Goal: Task Accomplishment & Management: Manage account settings

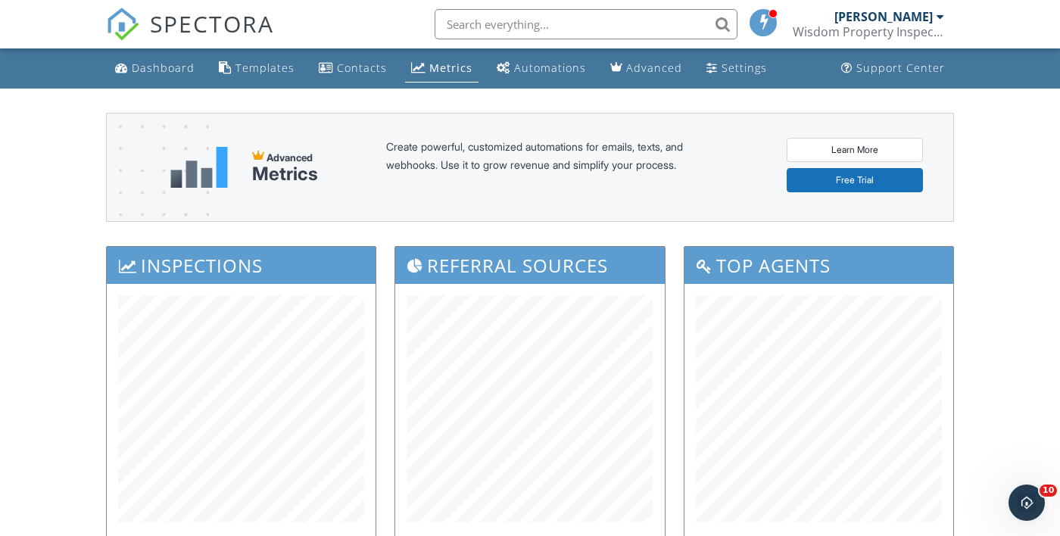
click at [440, 64] on div "Metrics" at bounding box center [450, 68] width 43 height 14
click at [737, 73] on div "Settings" at bounding box center [744, 68] width 45 height 14
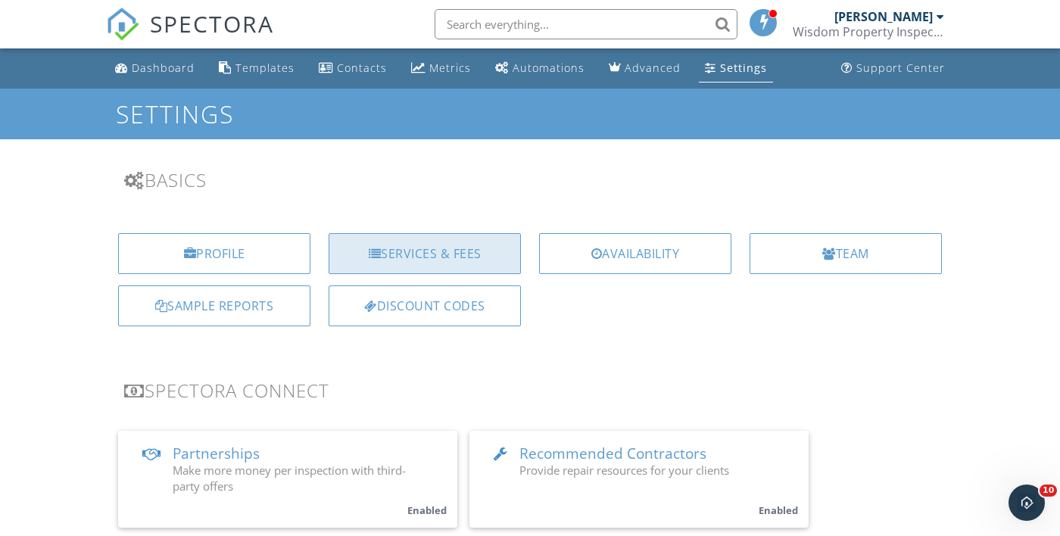
click at [441, 245] on div "Services & Fees" at bounding box center [425, 253] width 192 height 41
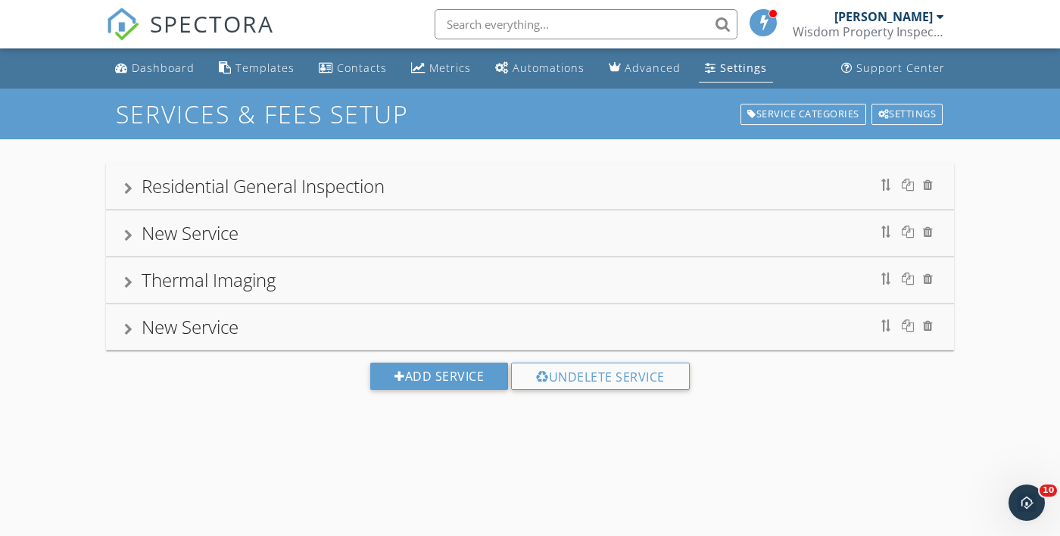
click at [393, 184] on div "Residential General Inspection" at bounding box center [530, 186] width 812 height 27
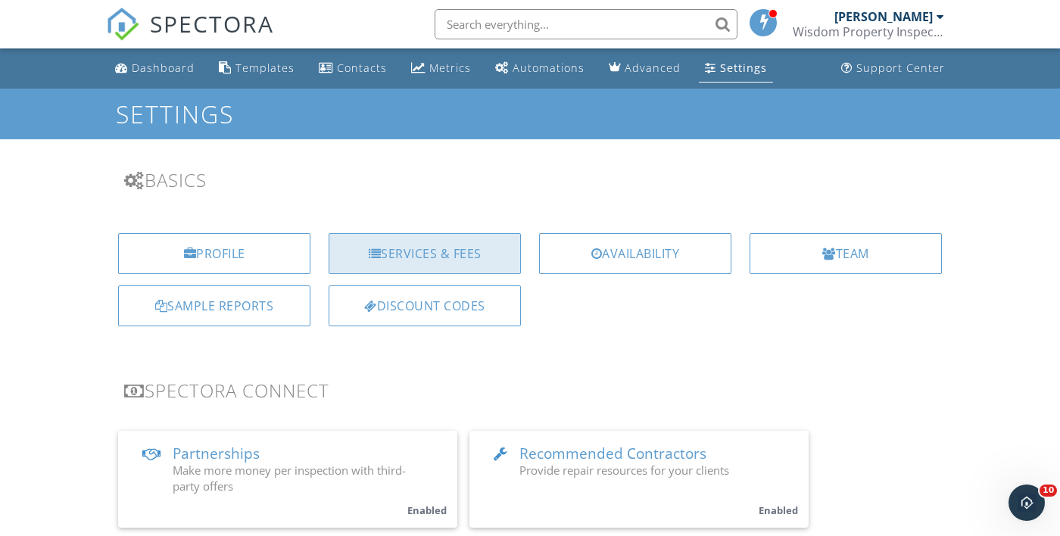
click at [440, 246] on div "Services & Fees" at bounding box center [425, 253] width 192 height 41
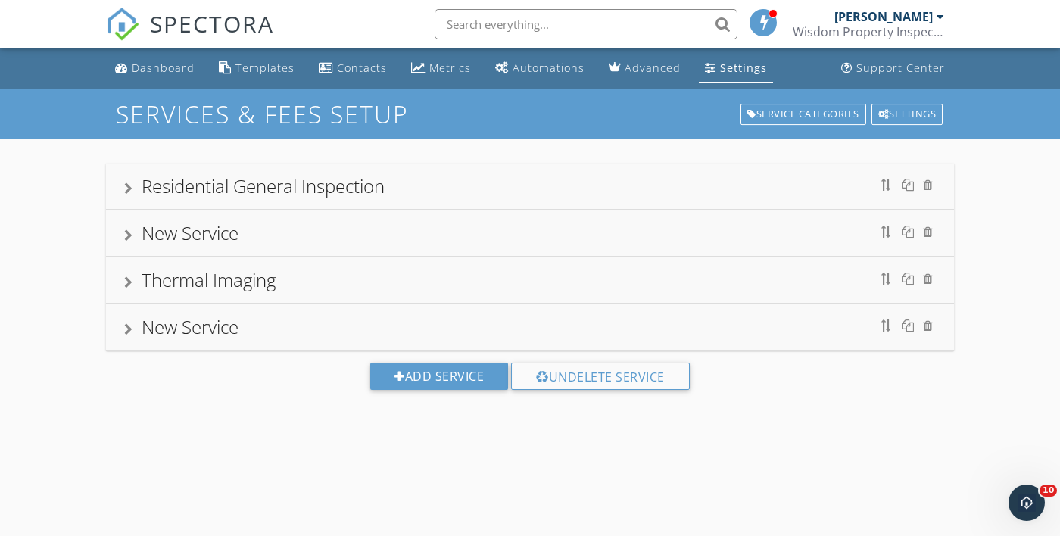
click at [332, 237] on div "New Service" at bounding box center [530, 233] width 812 height 27
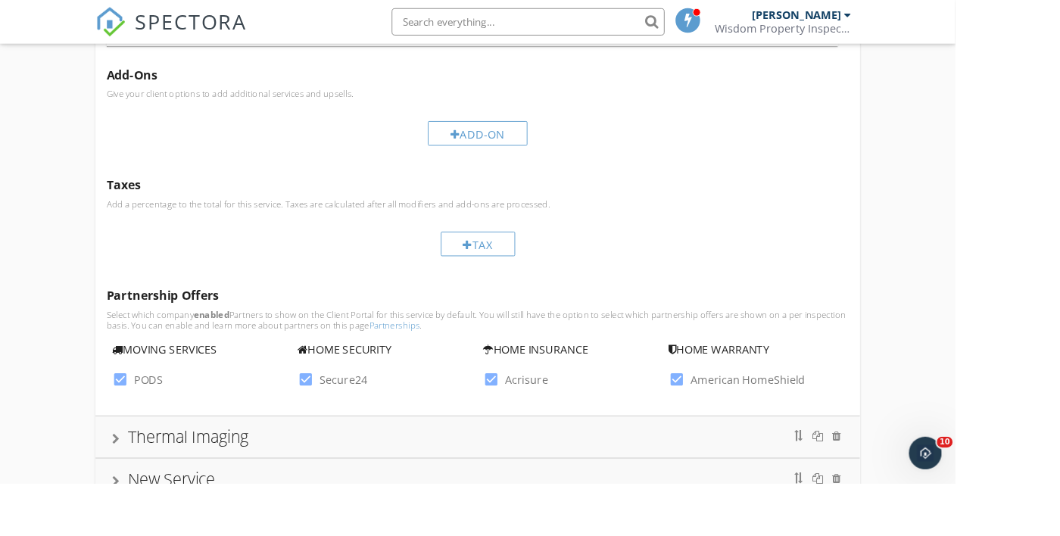
scroll to position [449, 0]
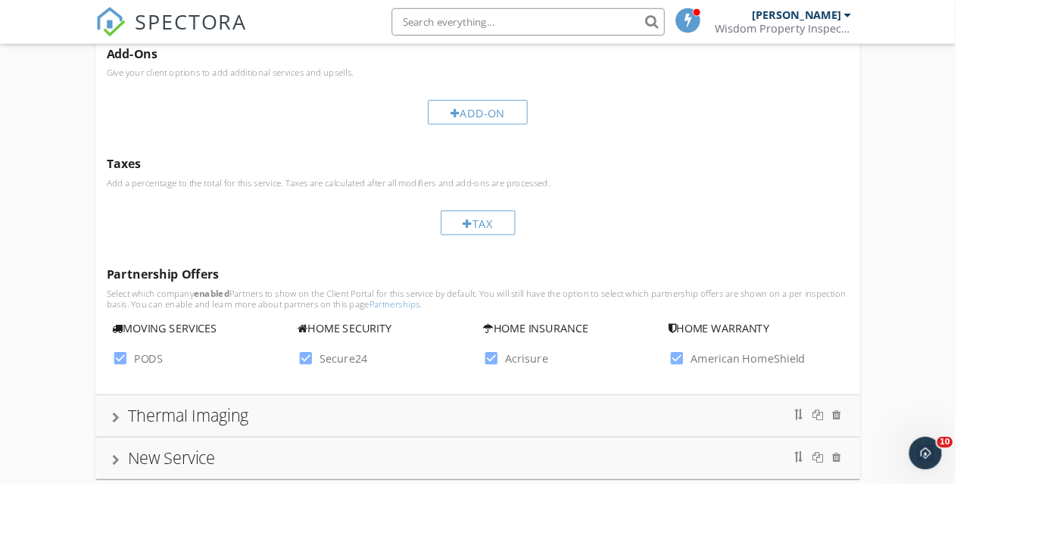
click at [573, 529] on div "New Service" at bounding box center [530, 507] width 848 height 45
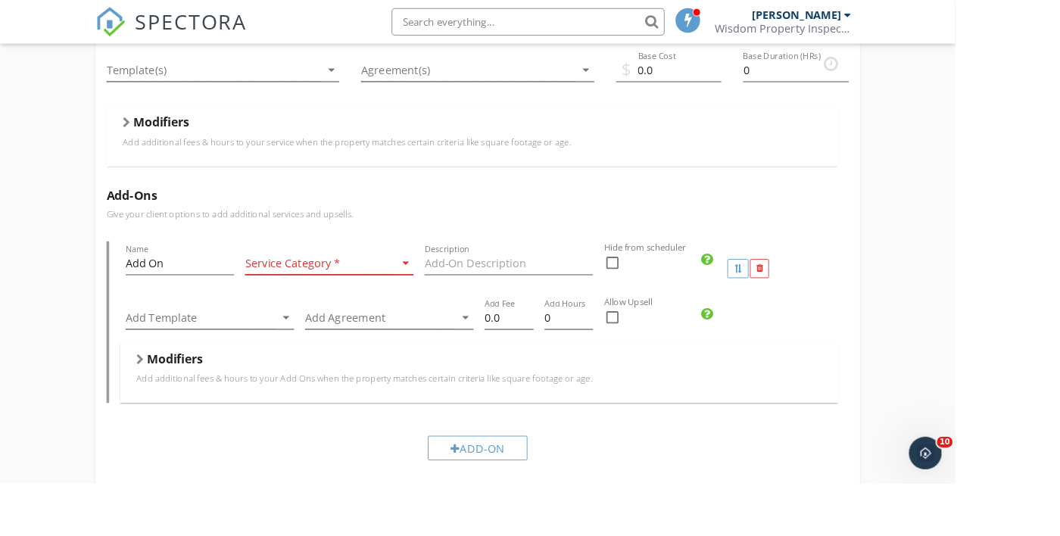
scroll to position [0, 0]
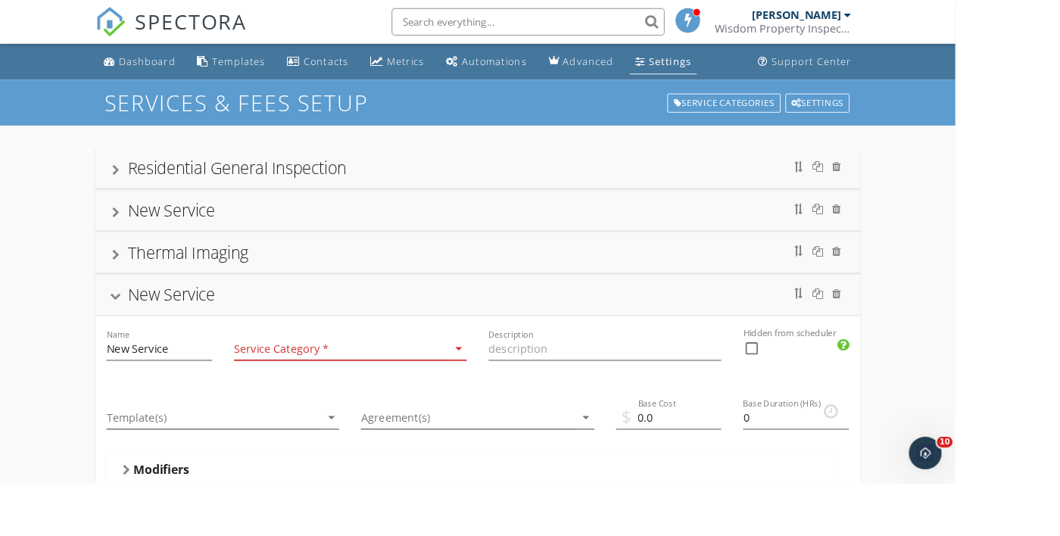
click at [395, 188] on div "Residential General Inspection" at bounding box center [530, 186] width 812 height 27
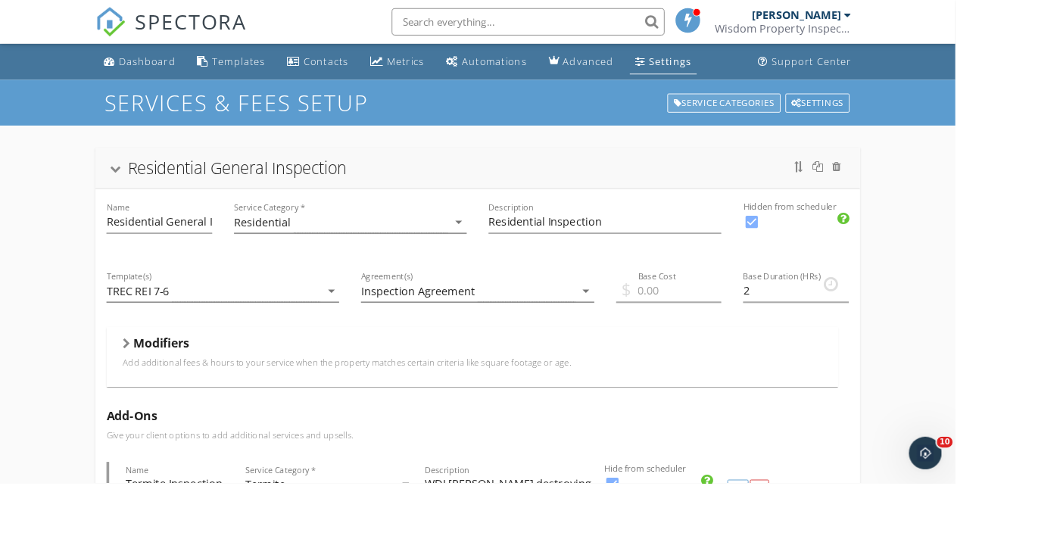
click at [805, 111] on div "Service Categories" at bounding box center [804, 114] width 126 height 21
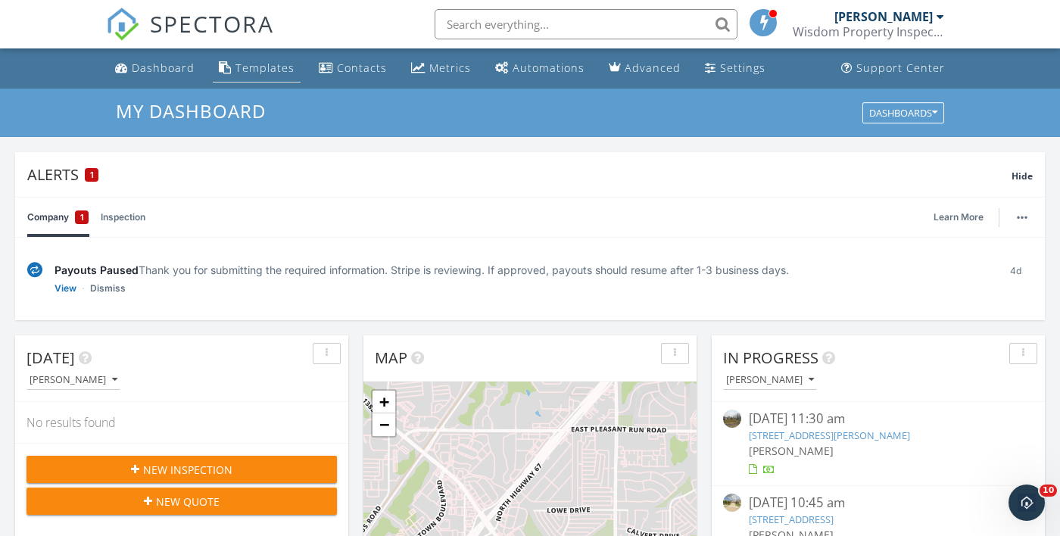
click at [266, 72] on div "Templates" at bounding box center [265, 68] width 59 height 14
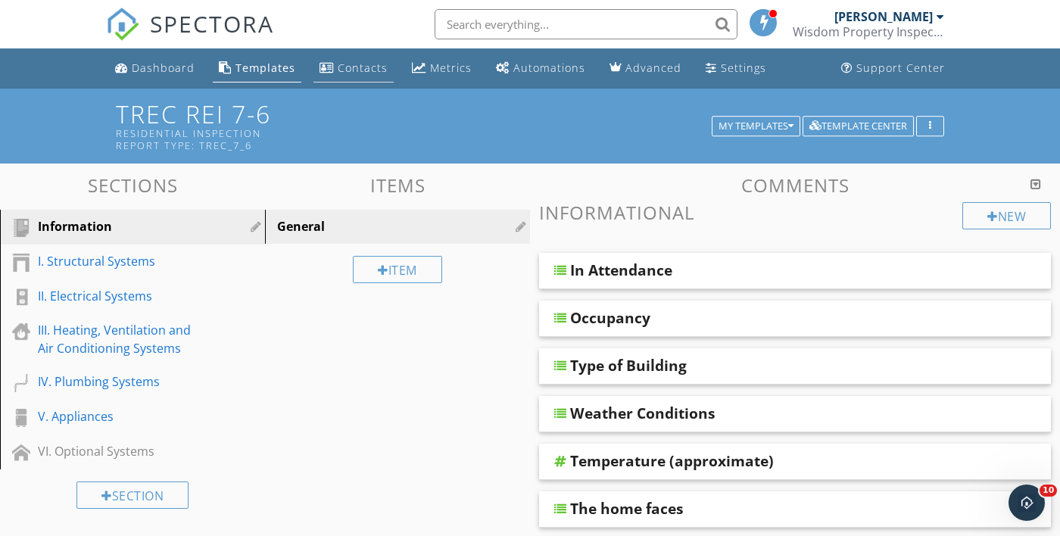
click at [373, 68] on div "Contacts" at bounding box center [363, 68] width 50 height 14
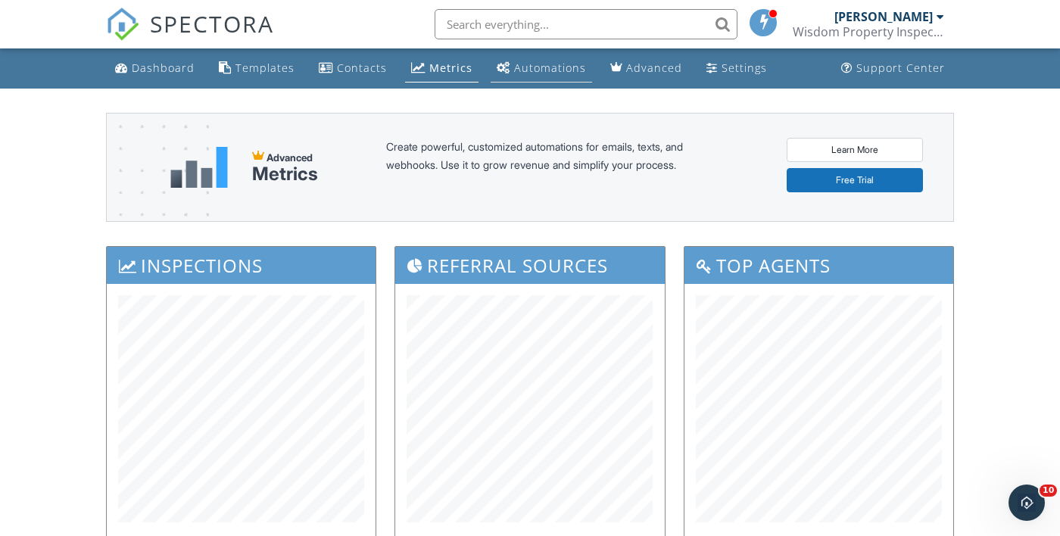
click at [535, 73] on div "Automations" at bounding box center [550, 68] width 72 height 14
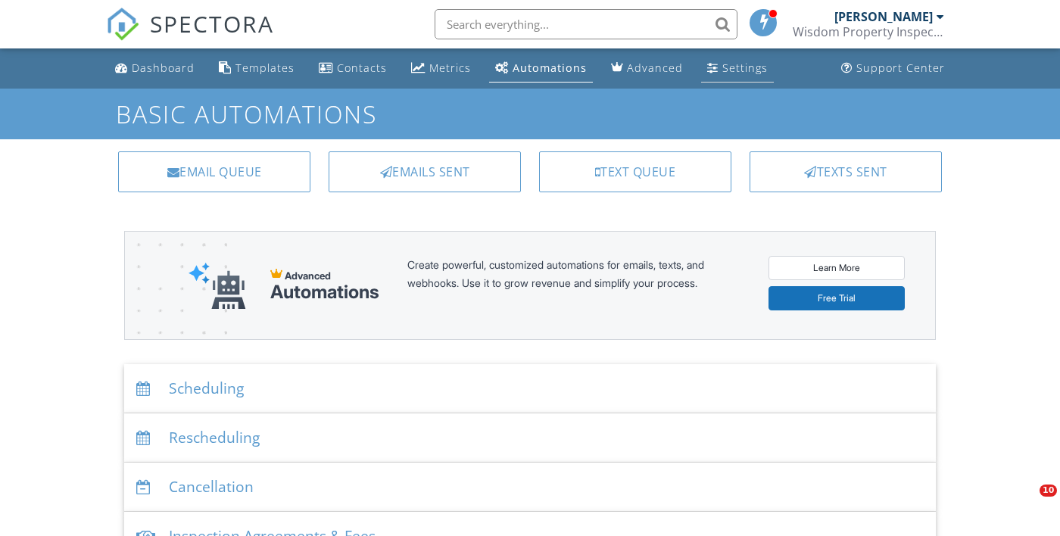
click at [730, 75] on div "Settings" at bounding box center [745, 68] width 45 height 14
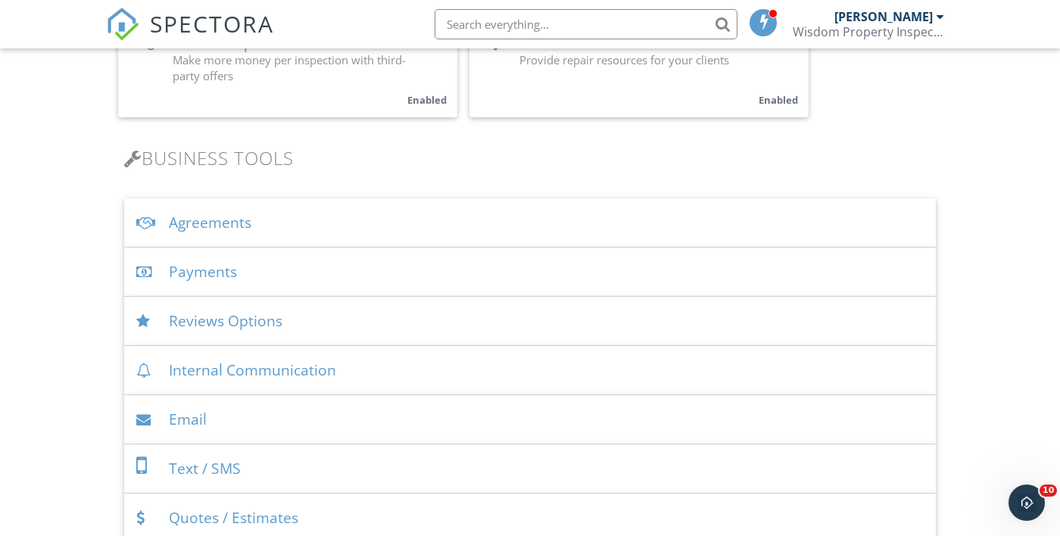
scroll to position [409, 0]
click at [453, 288] on div "Payments" at bounding box center [530, 273] width 812 height 49
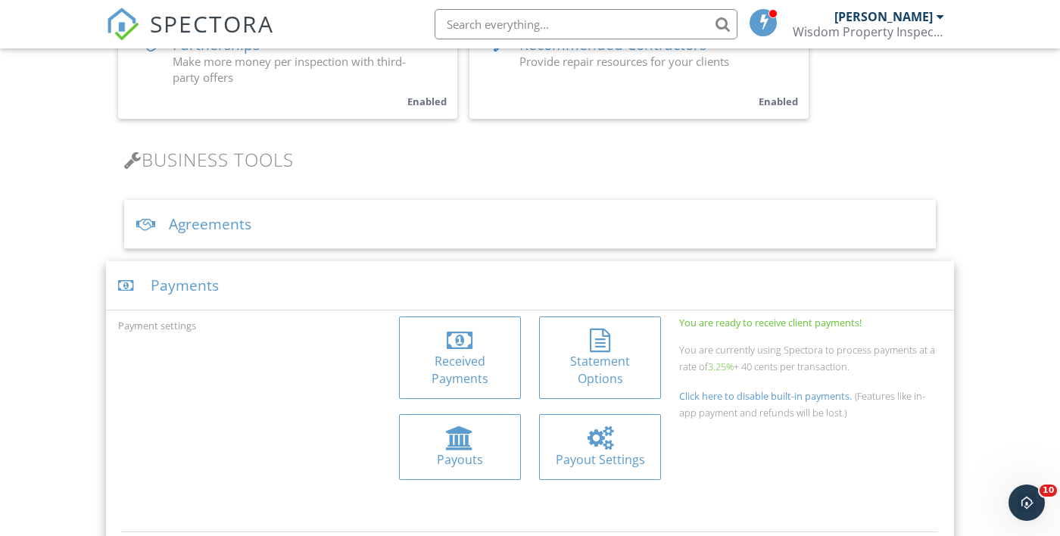
click at [412, 233] on div "Agreements" at bounding box center [530, 224] width 812 height 49
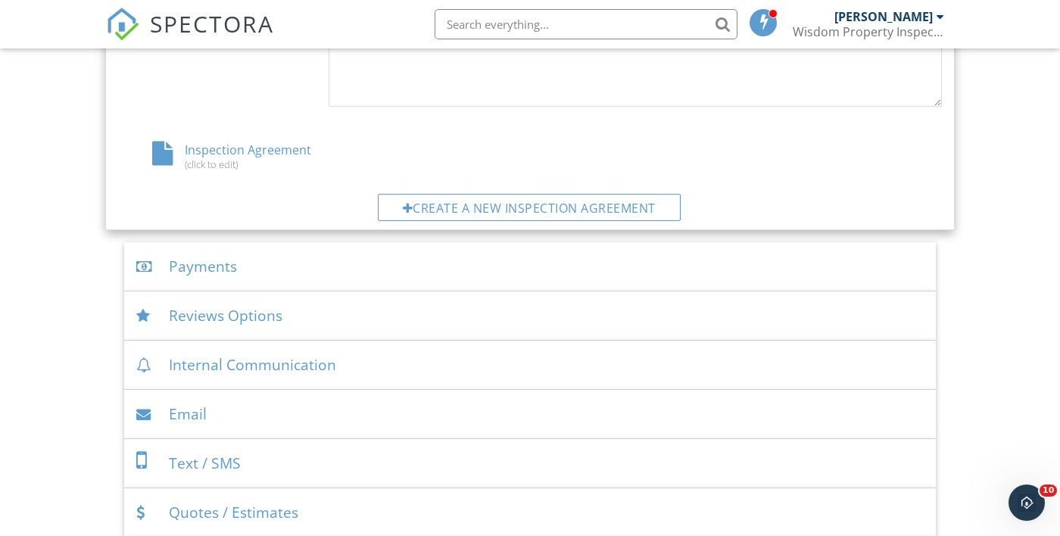
click at [462, 329] on div "Reviews Options" at bounding box center [530, 316] width 812 height 49
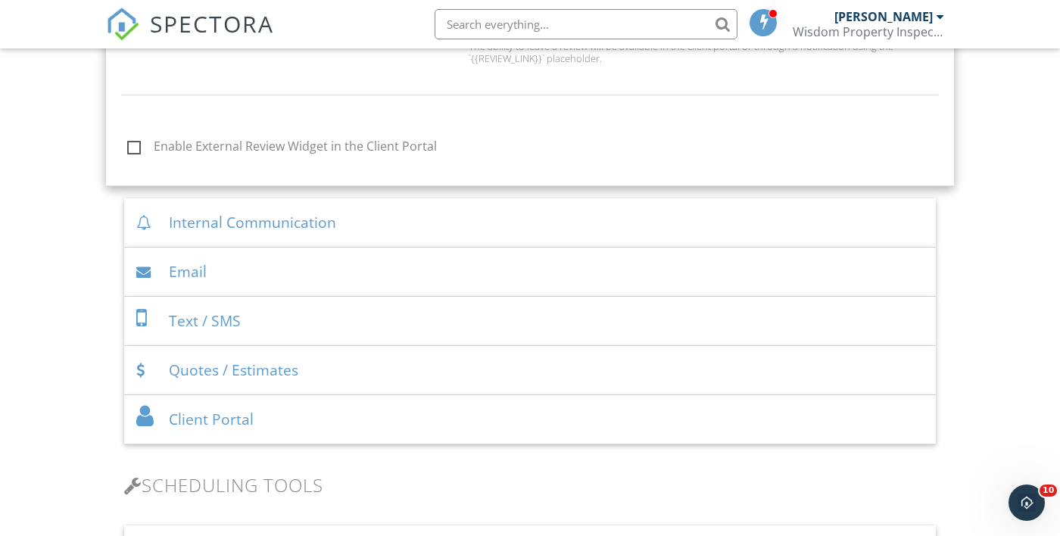
scroll to position [760, 0]
click at [427, 382] on div "Quotes / Estimates" at bounding box center [530, 369] width 812 height 49
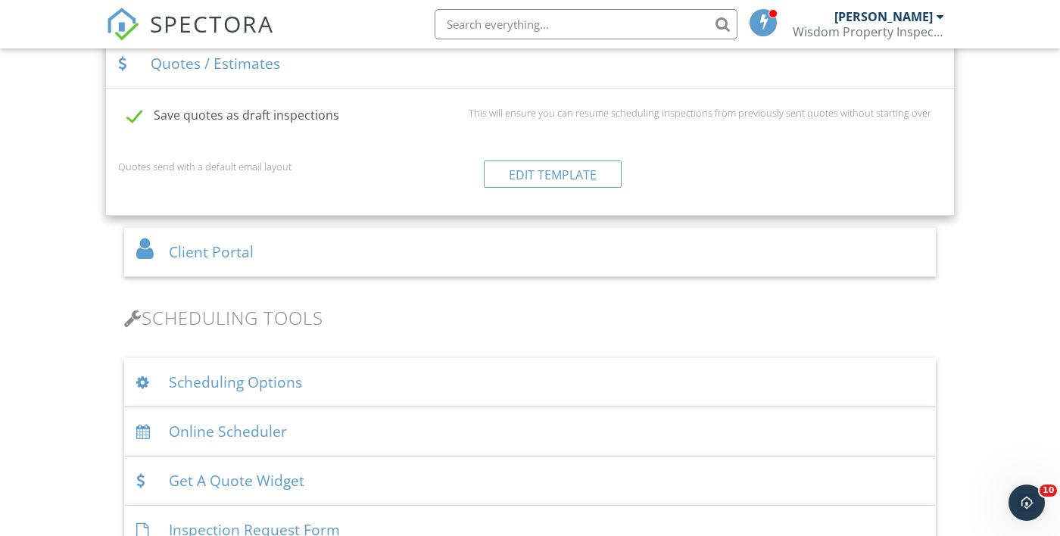
scroll to position [877, 0]
click at [479, 386] on div "Scheduling Options" at bounding box center [530, 382] width 812 height 49
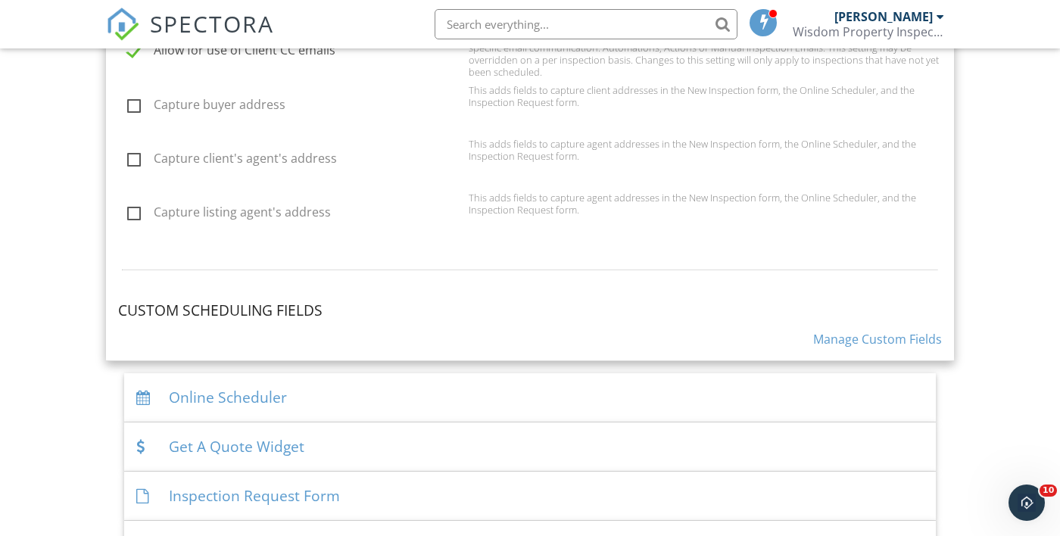
scroll to position [1548, 0]
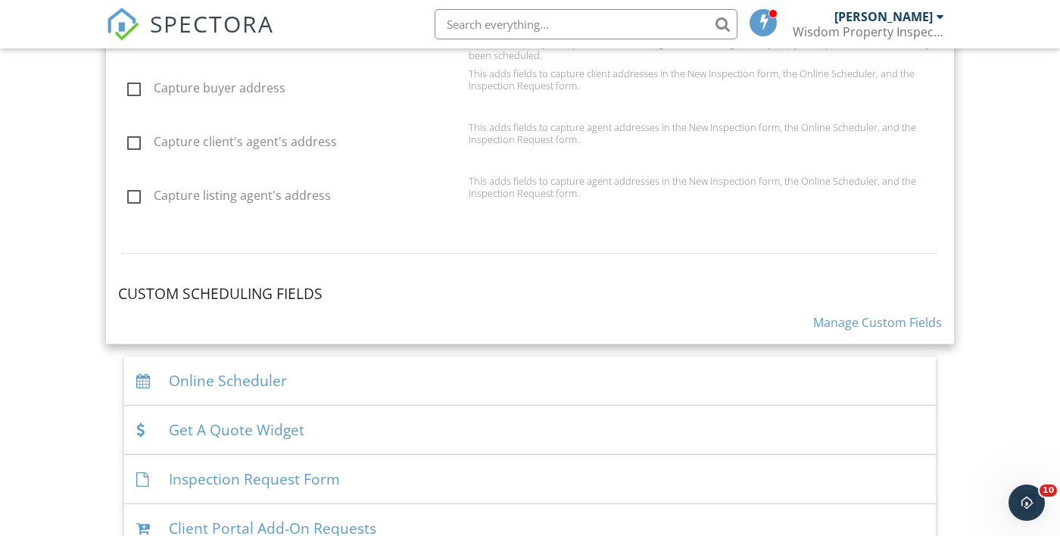
click at [511, 394] on div "Online Scheduler" at bounding box center [530, 381] width 812 height 49
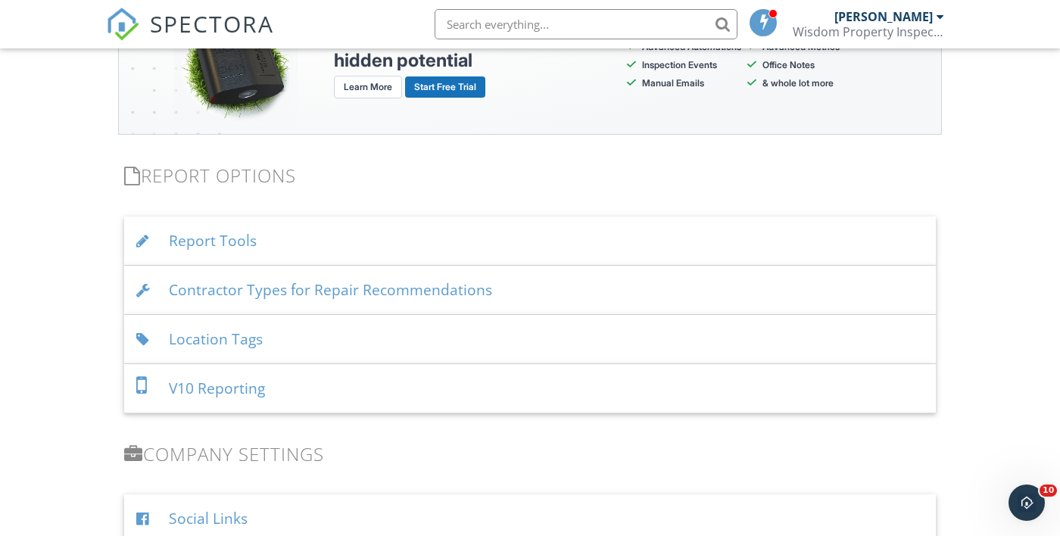
scroll to position [2827, 0]
